Goal: Task Accomplishment & Management: Use online tool/utility

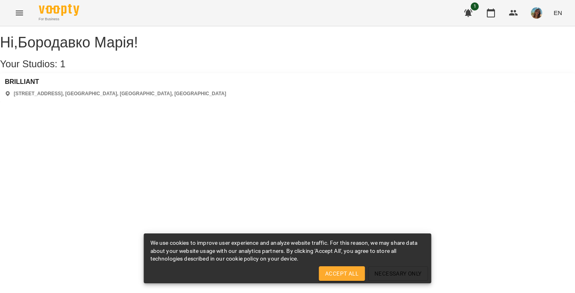
click at [22, 12] on icon "Menu" at bounding box center [20, 13] width 10 height 10
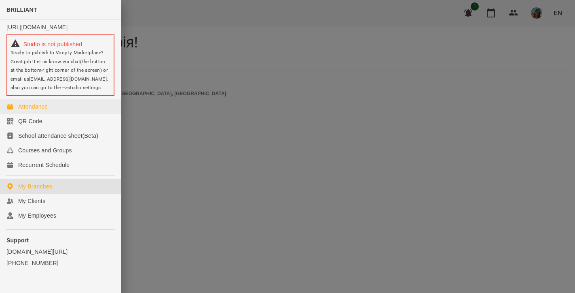
click at [28, 110] on div "Attendance" at bounding box center [33, 106] width 30 height 8
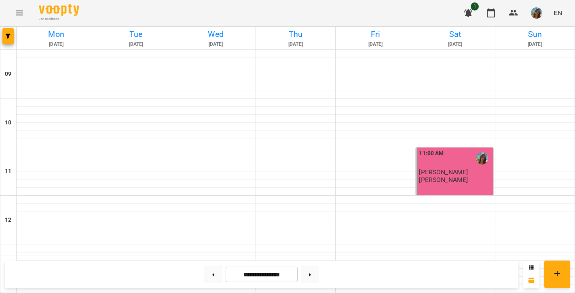
scroll to position [376, 0]
click at [318, 272] on button at bounding box center [310, 274] width 18 height 18
type input "**********"
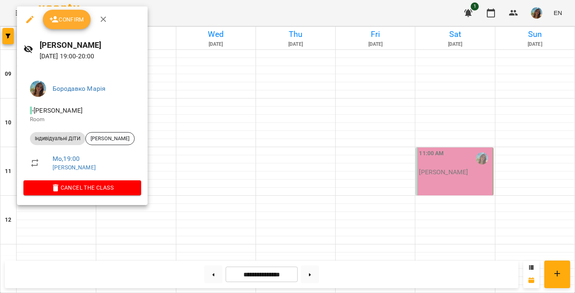
click at [68, 28] on button "Confirm" at bounding box center [67, 19] width 48 height 19
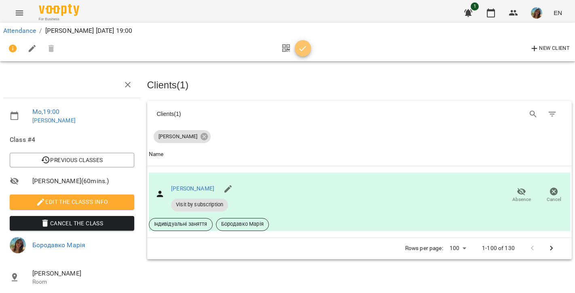
click at [302, 45] on icon "button" at bounding box center [303, 49] width 10 height 10
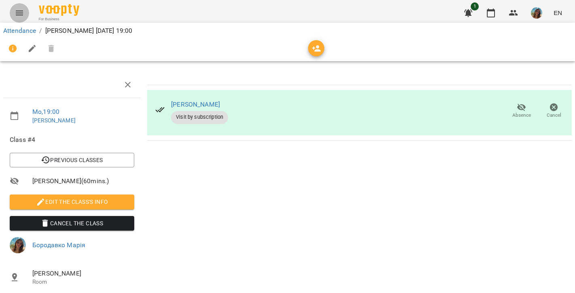
click at [19, 16] on icon "Menu" at bounding box center [20, 13] width 10 height 10
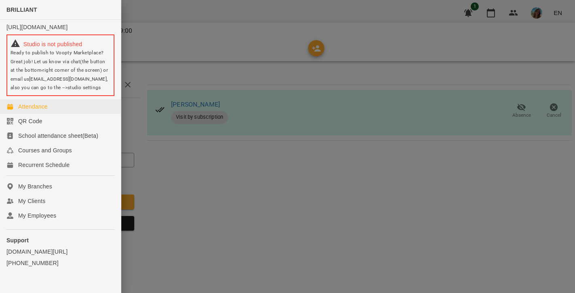
click at [38, 110] on div "Attendance" at bounding box center [33, 106] width 30 height 8
